Goal: Transaction & Acquisition: Purchase product/service

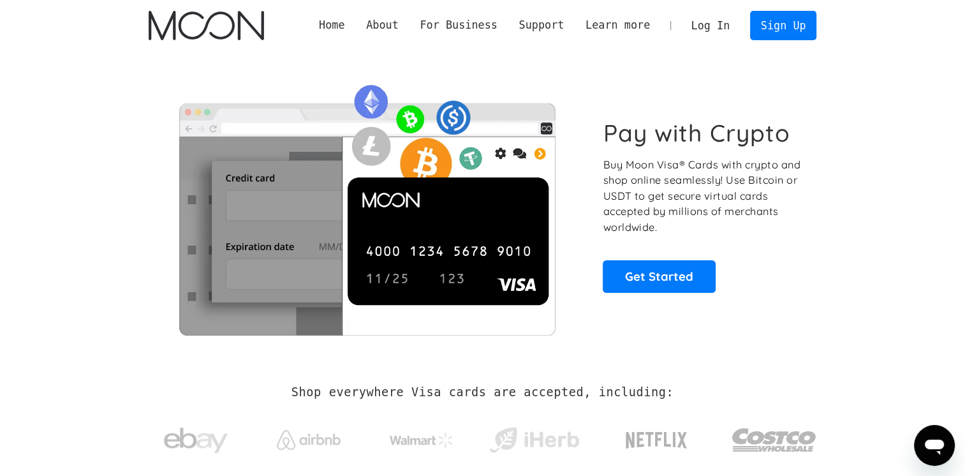
click at [718, 29] on link "Log In" at bounding box center [710, 25] width 60 height 28
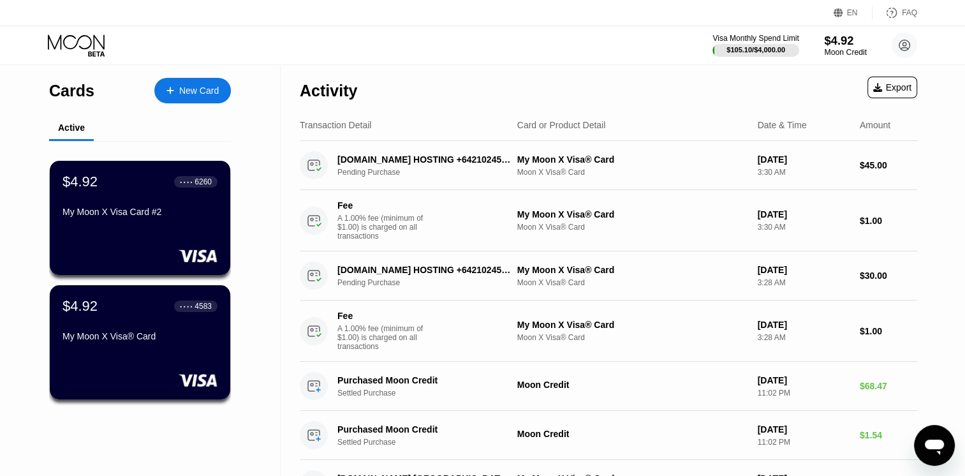
click at [832, 43] on div "$4.92" at bounding box center [845, 40] width 43 height 13
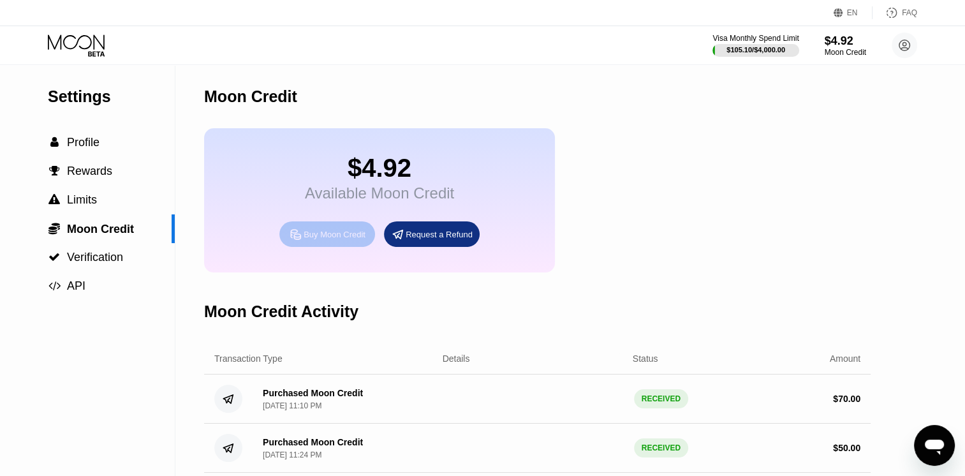
click at [316, 240] on div "Buy Moon Credit" at bounding box center [335, 234] width 62 height 11
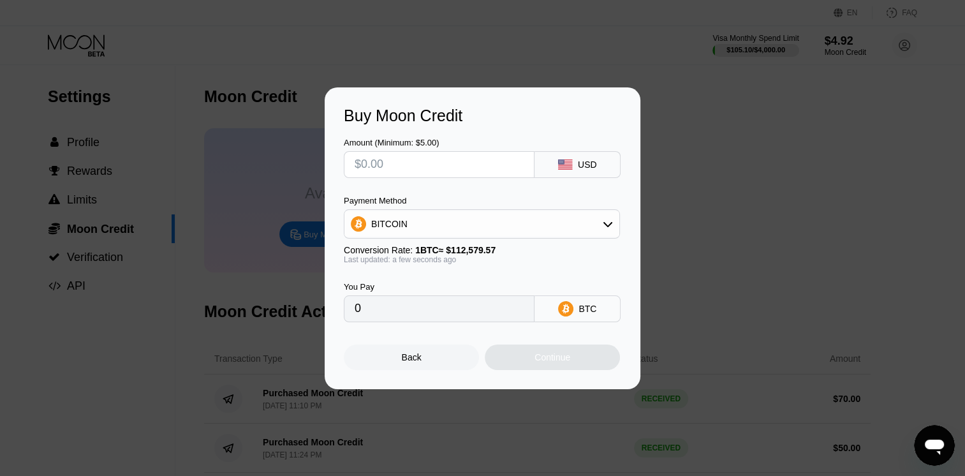
click at [575, 152] on div "USD" at bounding box center [577, 164] width 86 height 27
click at [578, 154] on div "USD" at bounding box center [577, 164] width 86 height 27
click at [418, 179] on div "Amount (Minimum: $5.00) USD Payment Method BITCOIN Conversion Rate: 1 BTC ≈ $11…" at bounding box center [482, 223] width 277 height 197
click at [413, 162] on input "text" at bounding box center [439, 165] width 169 height 26
type input "$10"
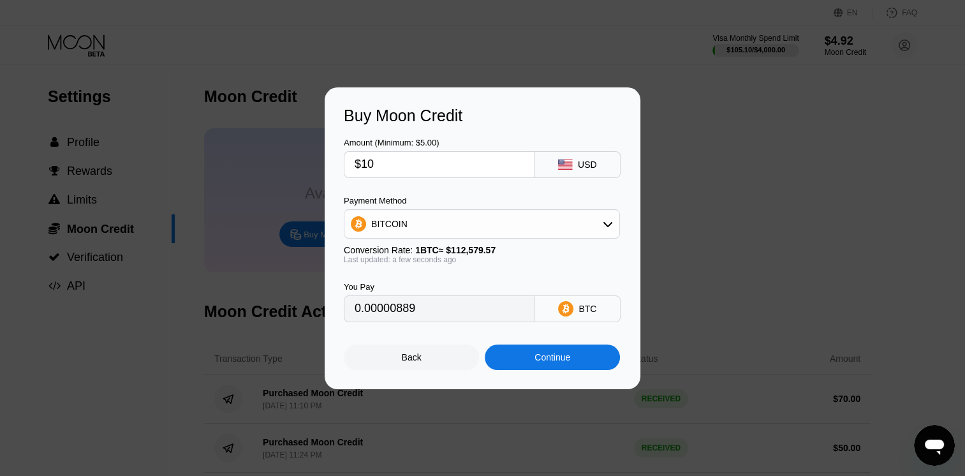
type input "0.00008883"
type input "$100"
type input "0.00088827"
type input "$100"
click at [407, 140] on div "Amount (Minimum: $5.00)" at bounding box center [439, 143] width 191 height 10
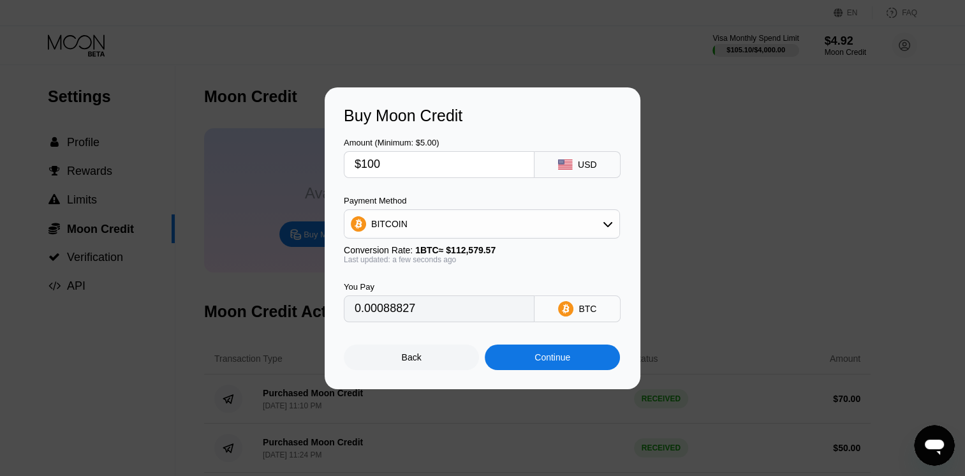
click at [400, 229] on div "BITCOIN" at bounding box center [389, 224] width 36 height 10
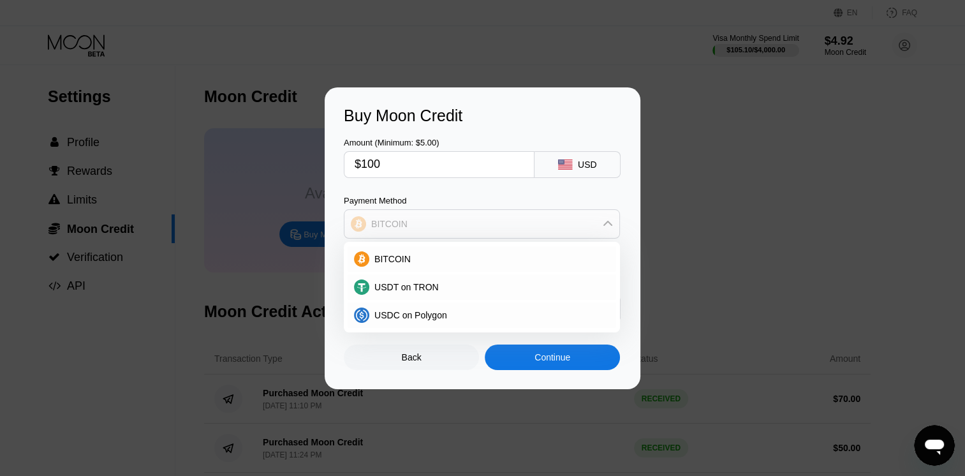
click at [390, 222] on div "BITCOIN" at bounding box center [389, 224] width 36 height 10
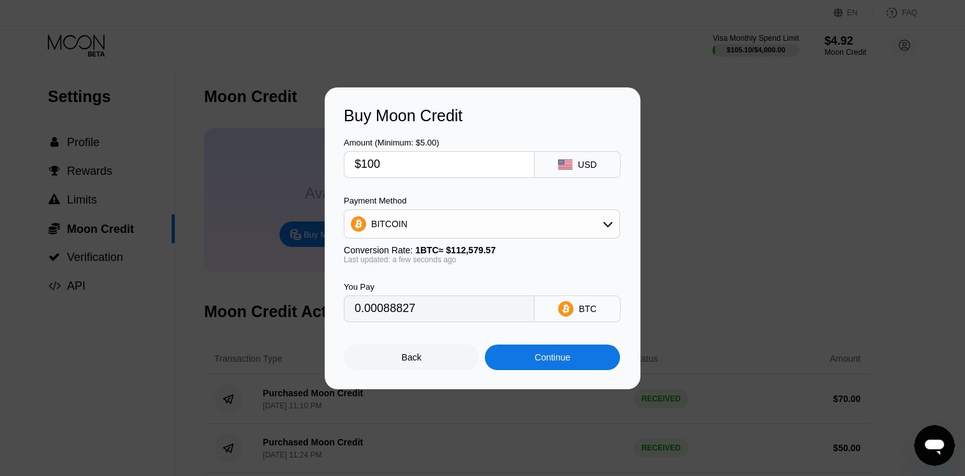
click at [551, 362] on div "Continue" at bounding box center [552, 357] width 36 height 10
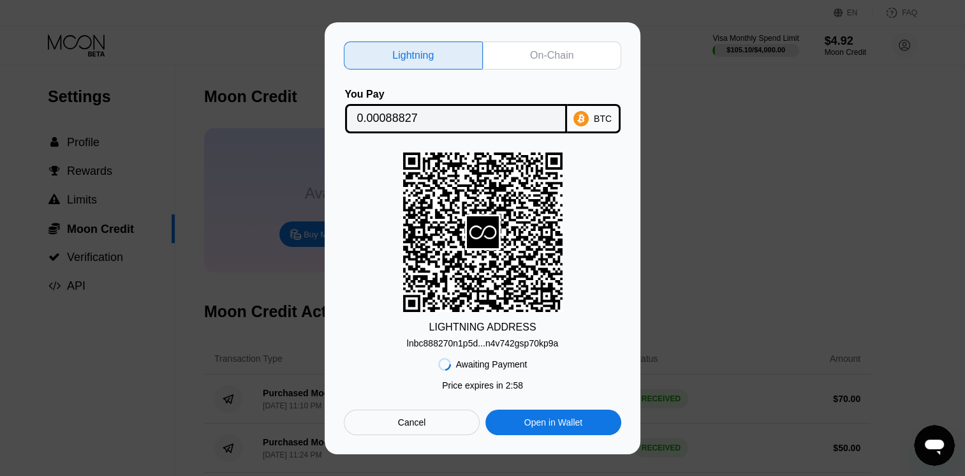
click at [528, 41] on div "On-Chain" at bounding box center [552, 55] width 139 height 28
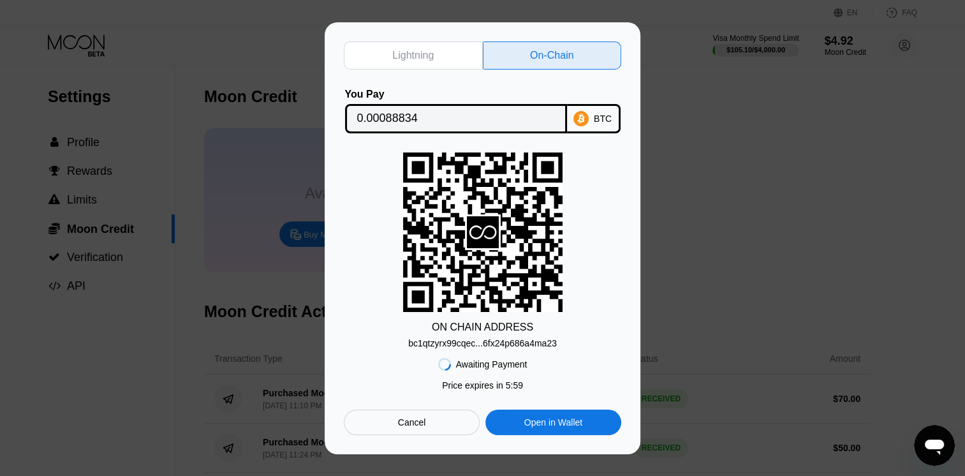
click at [446, 348] on div "bc1qtzyrx99cqec...6fx24p686a4ma23" at bounding box center [482, 343] width 149 height 10
click at [490, 342] on div "bc1qtzyrx99cqec...6fx24p686a4ma23" at bounding box center [482, 343] width 149 height 10
click at [476, 115] on input "0.00088834" at bounding box center [456, 119] width 198 height 26
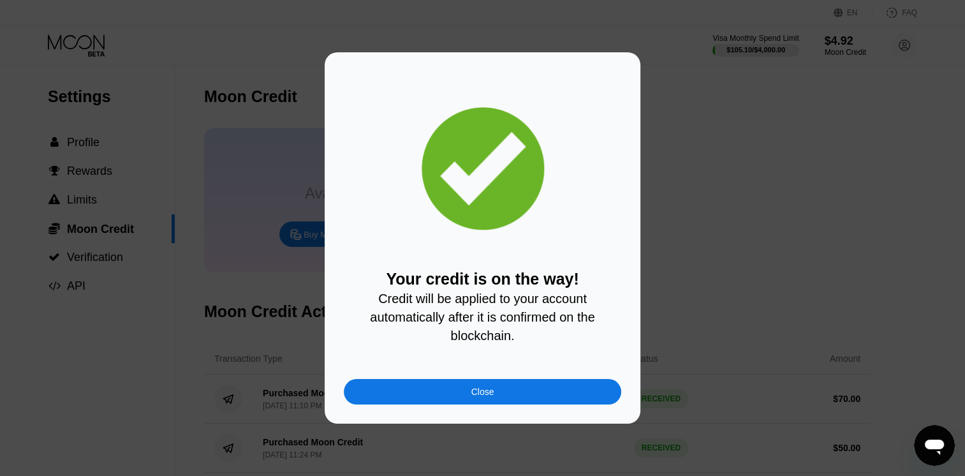
click at [453, 395] on div "Close" at bounding box center [482, 392] width 277 height 26
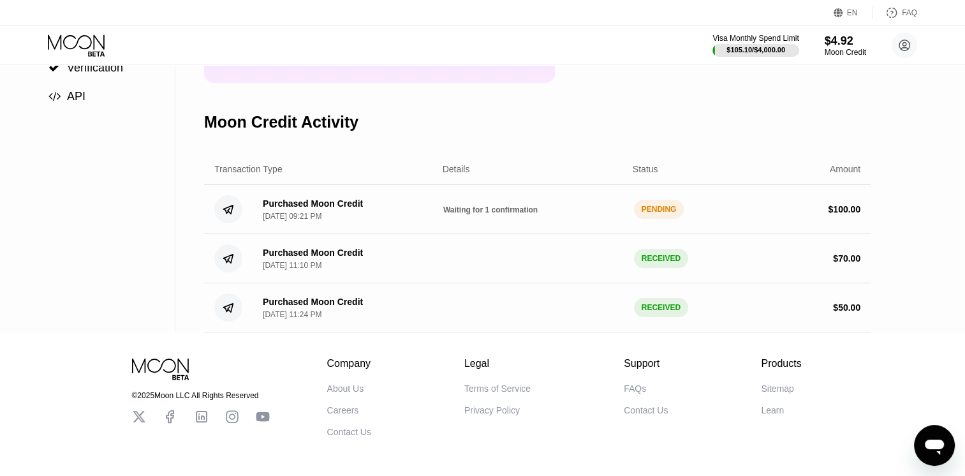
scroll to position [191, 0]
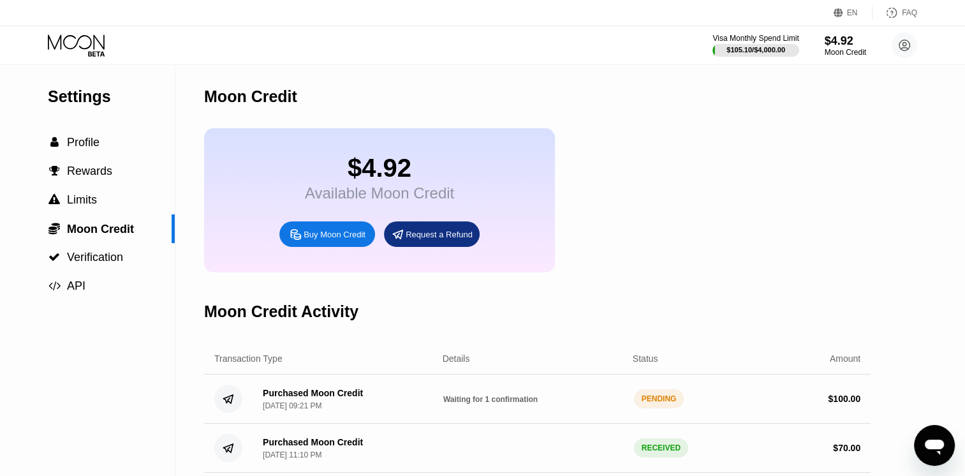
click at [82, 36] on icon at bounding box center [76, 41] width 57 height 15
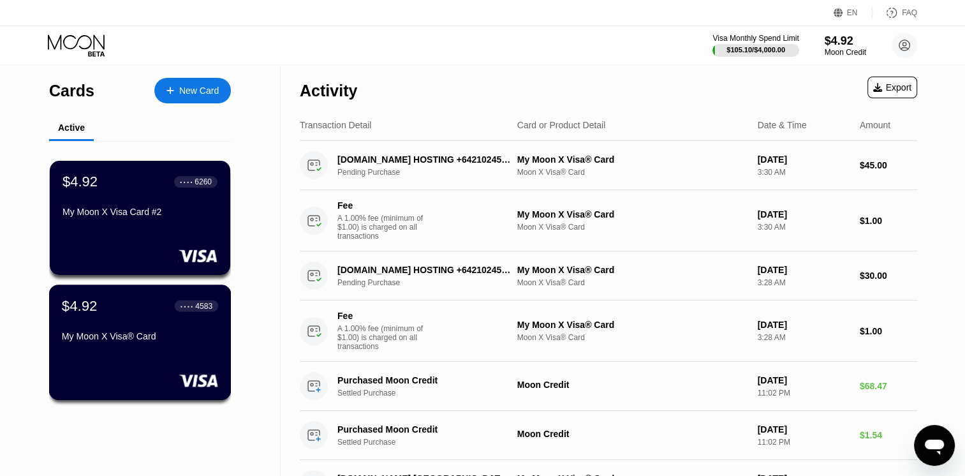
click at [122, 352] on div "$4.92 ● ● ● ● 4583 My Moon X Visa® Card" at bounding box center [140, 341] width 182 height 115
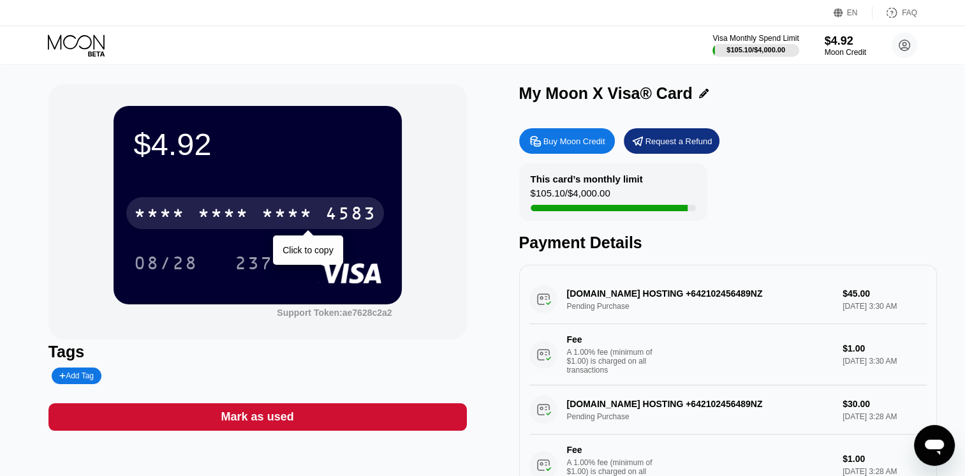
click at [192, 216] on div "* * * * * * * * * * * * 4583" at bounding box center [255, 213] width 258 height 32
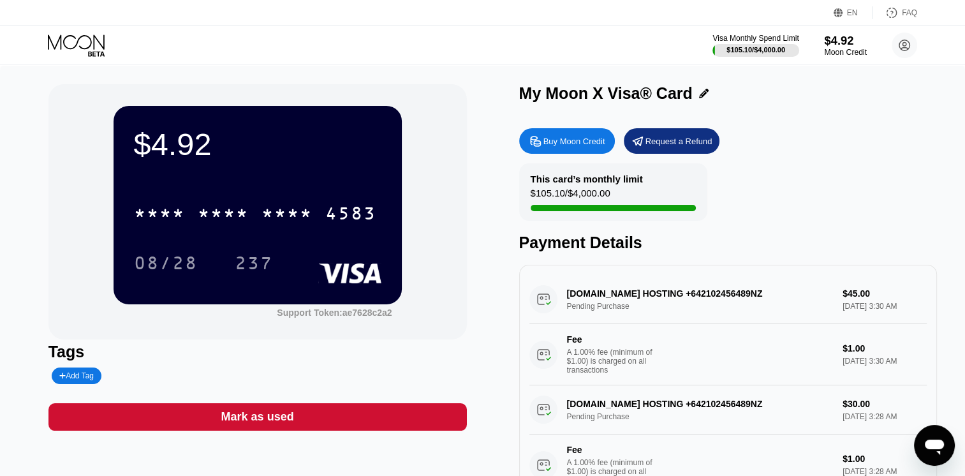
click at [834, 55] on div "Moon Credit" at bounding box center [845, 52] width 43 height 9
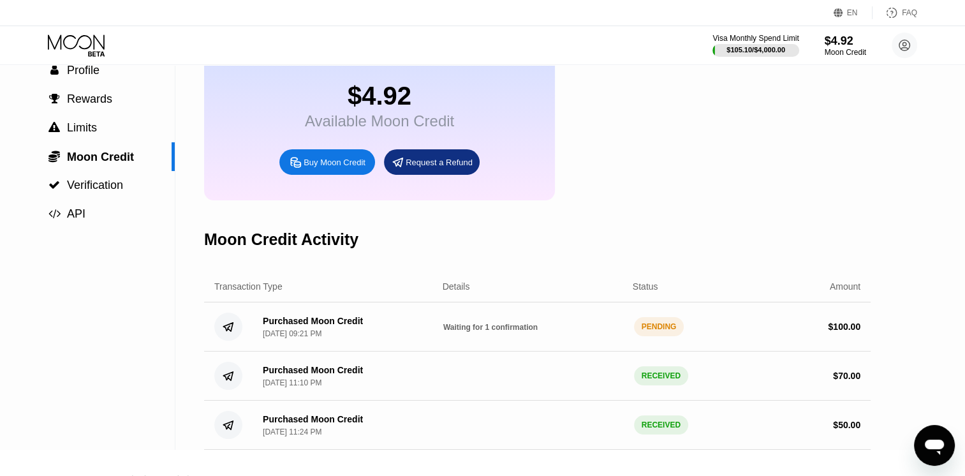
scroll to position [191, 0]
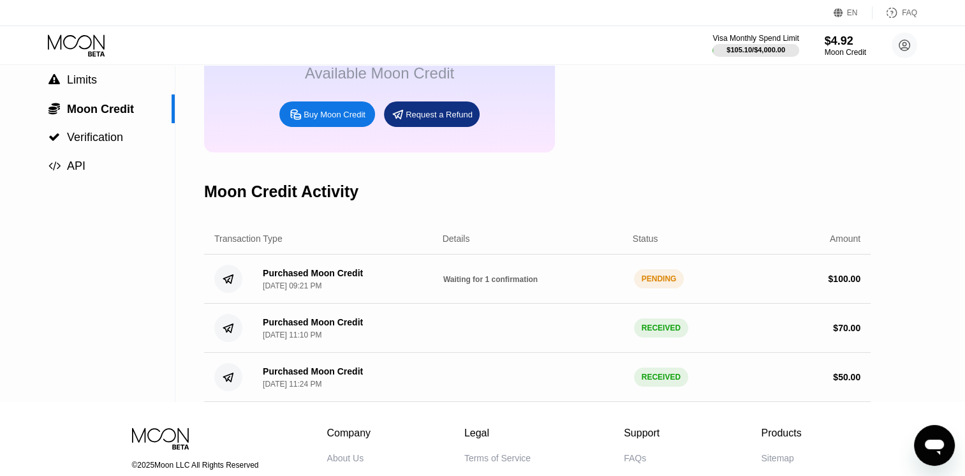
scroll to position [128, 0]
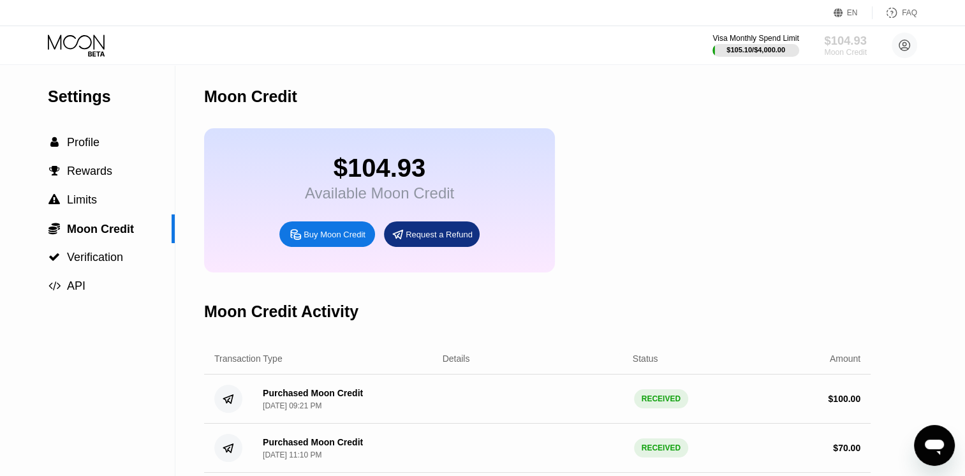
click at [839, 38] on div "$104.93" at bounding box center [845, 40] width 43 height 13
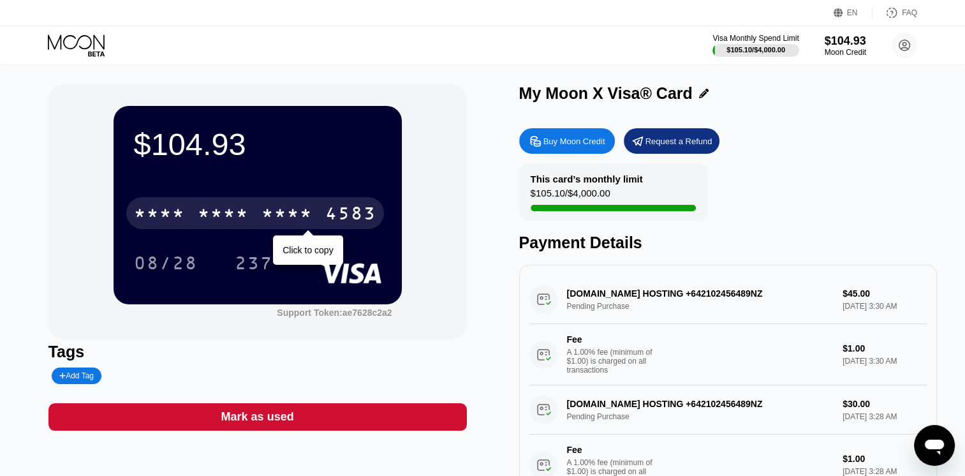
click at [213, 209] on div "* * * *" at bounding box center [223, 215] width 51 height 20
click at [207, 213] on div "6500" at bounding box center [223, 215] width 51 height 20
